Goal: Contribute content: Add original content to the website for others to see

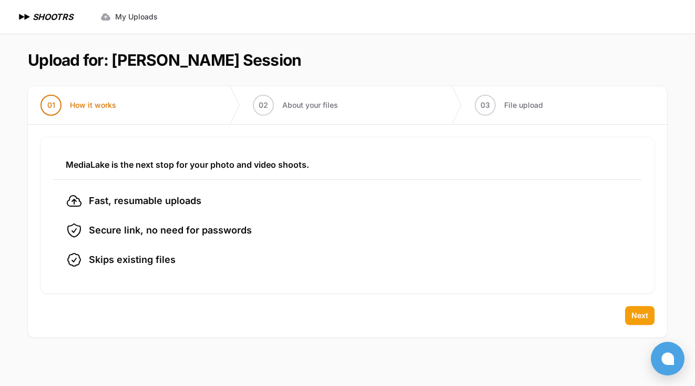
click at [635, 315] on span "Next" at bounding box center [639, 315] width 17 height 11
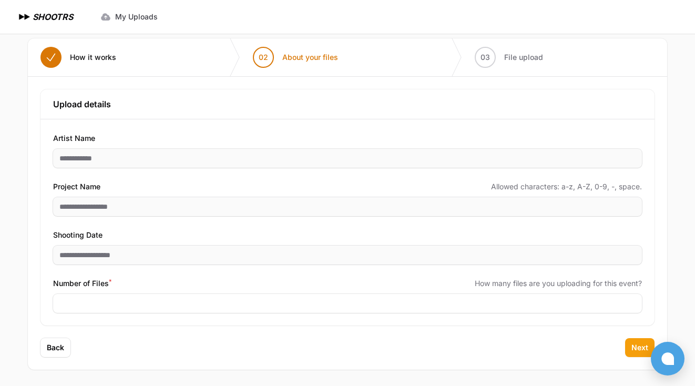
scroll to position [48, 0]
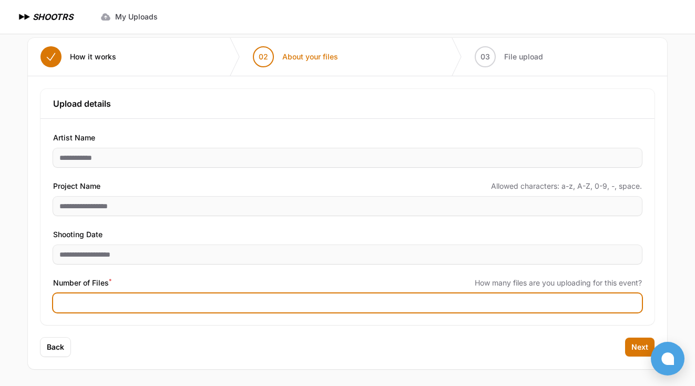
click at [179, 297] on input "Number of Files *" at bounding box center [347, 302] width 588 height 19
type input "***"
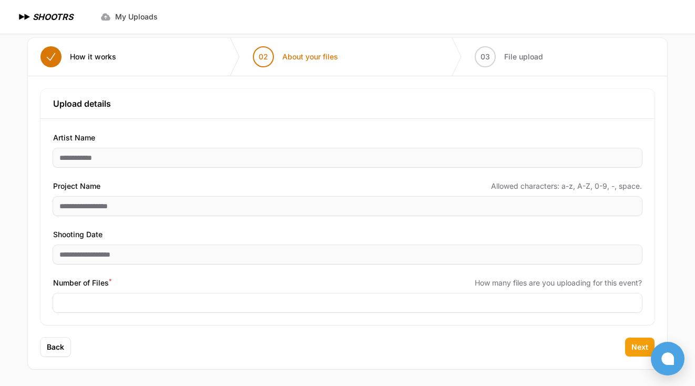
click at [636, 348] on span "Next" at bounding box center [639, 346] width 17 height 11
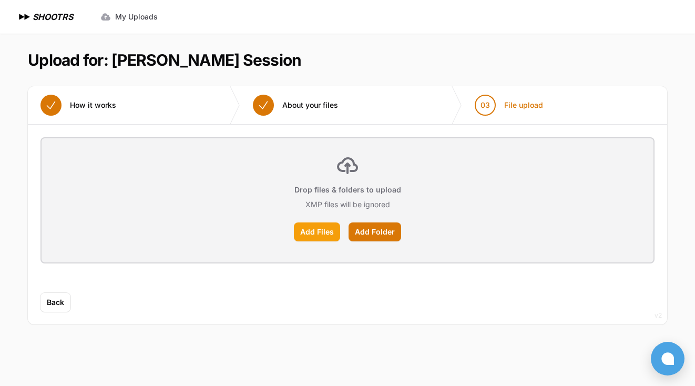
click at [331, 227] on label "Add Files" at bounding box center [317, 231] width 46 height 19
click at [0, 0] on input "Add Files" at bounding box center [0, 0] width 0 height 0
